Goal: Information Seeking & Learning: Learn about a topic

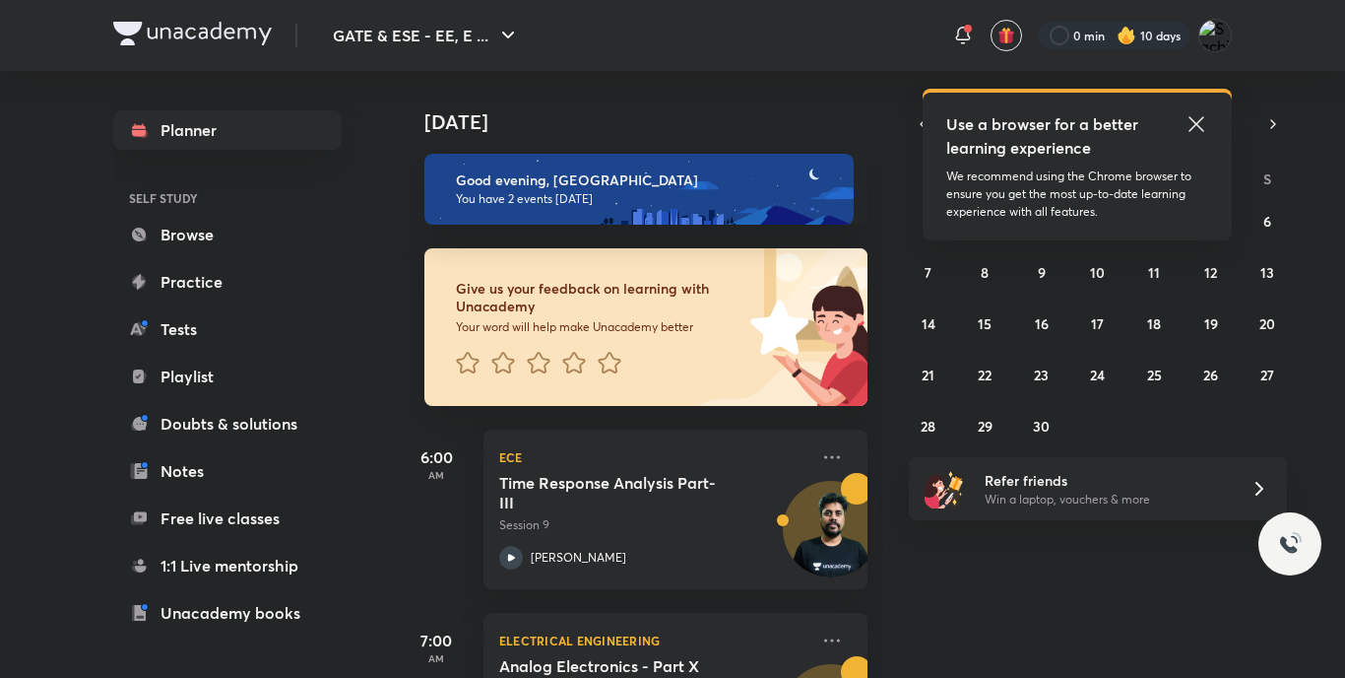
click at [720, 234] on div "Give us your feedback on learning with Unacademy Your word will help make Unaca…" at bounding box center [632, 315] width 471 height 181
click at [820, 454] on icon at bounding box center [832, 457] width 24 height 24
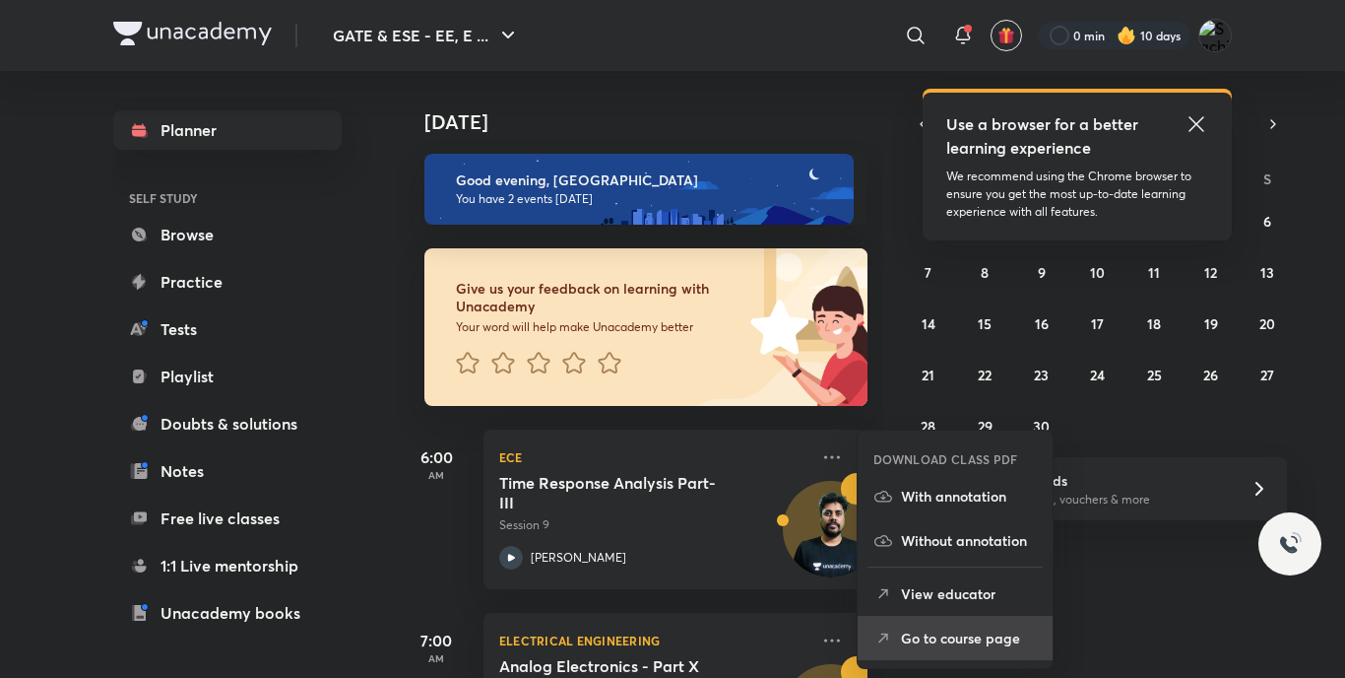
click at [927, 628] on p "Go to course page" at bounding box center [969, 637] width 136 height 21
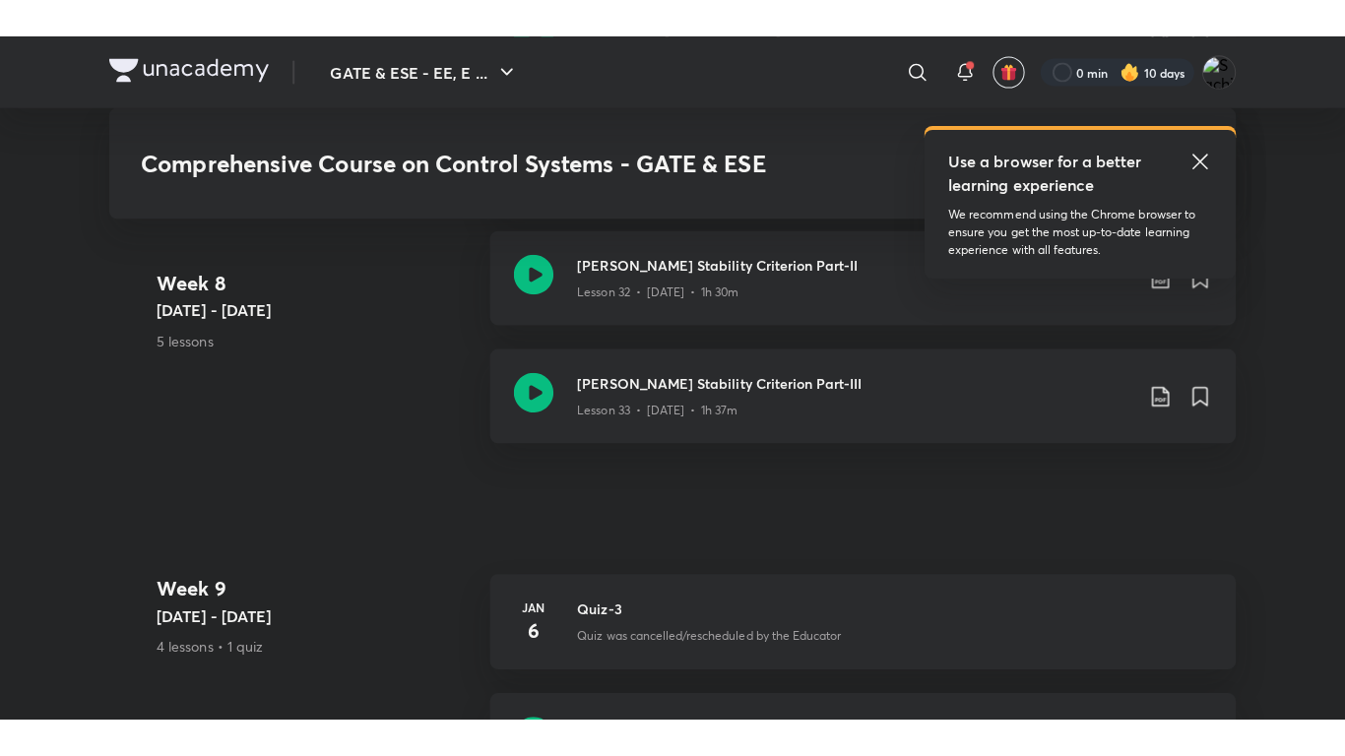
scroll to position [5772, 0]
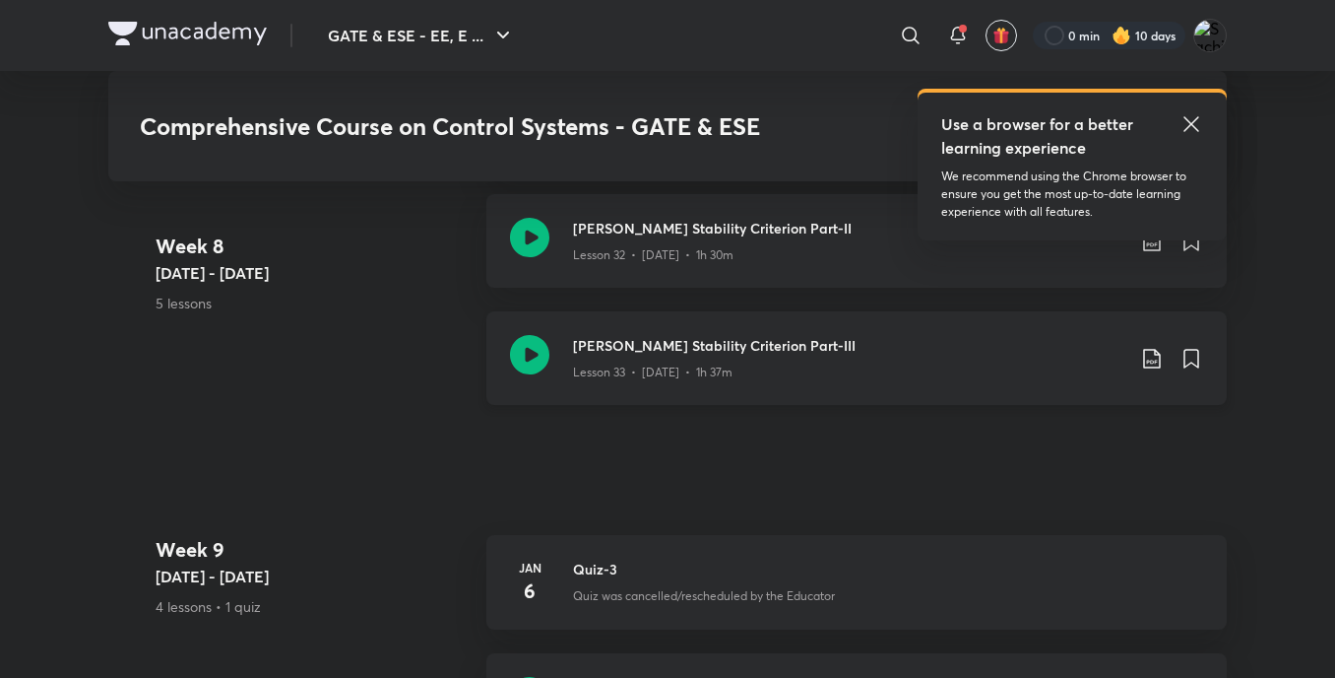
click at [530, 362] on icon at bounding box center [529, 354] width 39 height 39
